Goal: Information Seeking & Learning: Learn about a topic

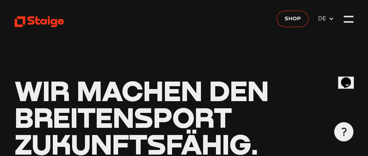
click at [28, 20] on icon at bounding box center [40, 22] width 50 height 12
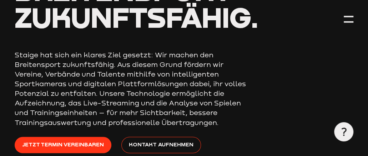
scroll to position [143, 0]
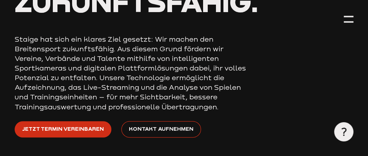
click at [88, 131] on span "Jetzt Termin vereinbaren" at bounding box center [63, 129] width 82 height 9
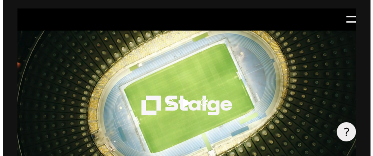
scroll to position [321, 0]
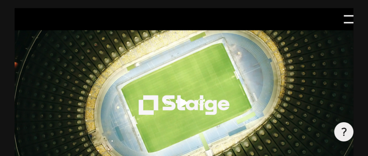
click at [353, 22] on div at bounding box center [349, 20] width 10 height 10
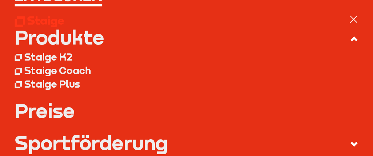
scroll to position [71, 0]
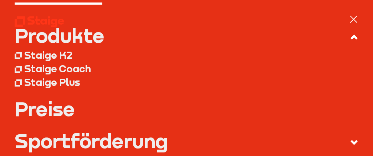
click at [62, 59] on div "Staige K2" at bounding box center [48, 55] width 48 height 12
click at [64, 111] on link "Preise" at bounding box center [187, 108] width 344 height 19
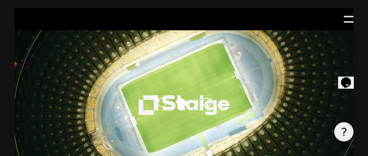
click at [201, 99] on div "Reload Play Reload" at bounding box center [184, 103] width 339 height 191
type input "0.8"
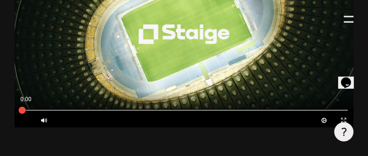
scroll to position [393, 0]
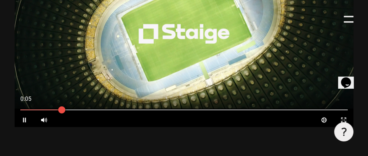
click at [24, 121] on icon at bounding box center [24, 120] width 3 height 5
click at [24, 122] on icon at bounding box center [24, 119] width 4 height 5
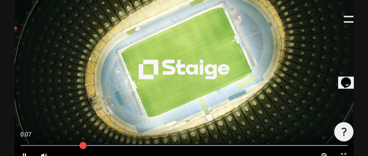
click at [172, 56] on div at bounding box center [184, 67] width 339 height 191
click at [172, 55] on div "Reload Play Reload" at bounding box center [184, 67] width 339 height 191
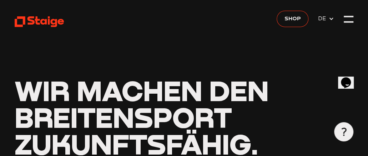
drag, startPoint x: 24, startPoint y: 21, endPoint x: 169, endPoint y: 47, distance: 146.9
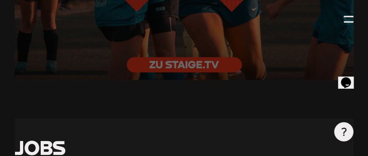
scroll to position [1678, 0]
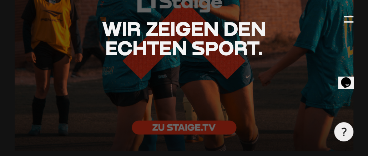
scroll to position [1571, 0]
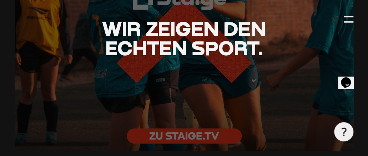
click at [191, 56] on span "Wir zeigen den echten Sport." at bounding box center [184, 37] width 164 height 43
click at [186, 54] on span "Wir zeigen den echten Sport." at bounding box center [184, 37] width 164 height 43
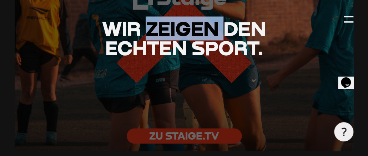
click at [186, 54] on span "Wir zeigen den echten Sport." at bounding box center [184, 37] width 164 height 43
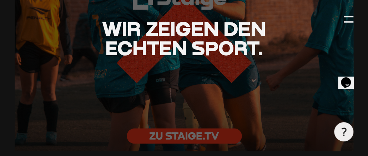
drag, startPoint x: 186, startPoint y: 54, endPoint x: 203, endPoint y: 82, distance: 33.0
click at [203, 67] on div "Wir zeigen den echten Sport." at bounding box center [184, 38] width 339 height 58
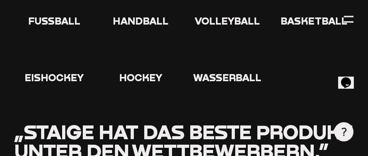
scroll to position [893, 0]
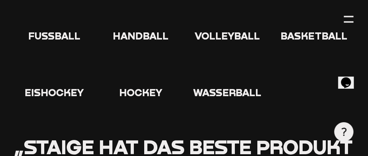
click at [56, 22] on icon at bounding box center [54, 16] width 23 height 23
click at [59, 34] on span "Fußball" at bounding box center [54, 36] width 52 height 12
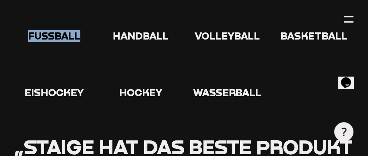
click at [59, 34] on span "Fußball" at bounding box center [54, 36] width 52 height 12
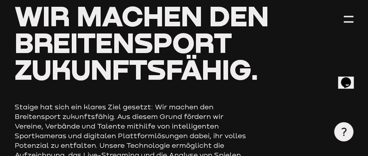
scroll to position [0, 0]
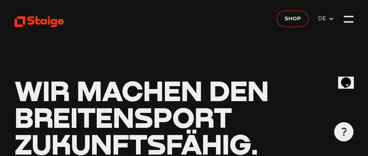
click at [330, 19] on icon at bounding box center [331, 19] width 6 height 6
